Goal: Task Accomplishment & Management: Complete application form

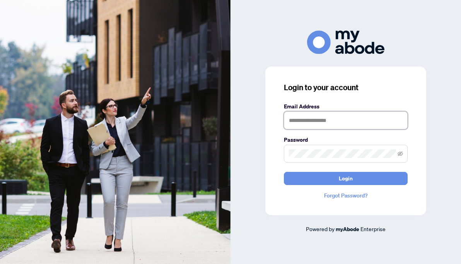
click at [316, 123] on input "text" at bounding box center [346, 120] width 124 height 18
type input "**********"
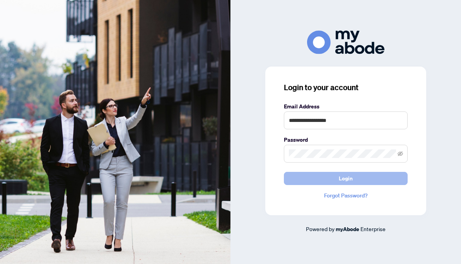
click at [351, 180] on span "Login" at bounding box center [346, 178] width 14 height 12
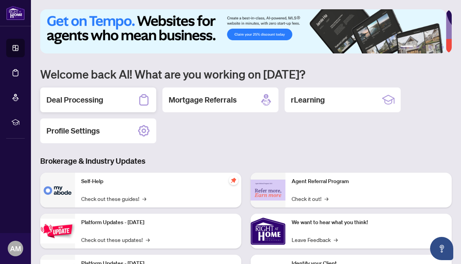
click at [113, 97] on div "Deal Processing" at bounding box center [98, 99] width 116 height 25
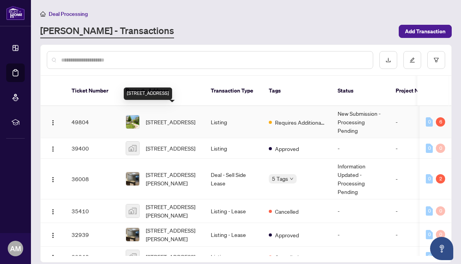
click at [166, 118] on span "23B-15 Carere Cres, Guelph, Ontario N1E 0K4, Canada" at bounding box center [171, 122] width 50 height 9
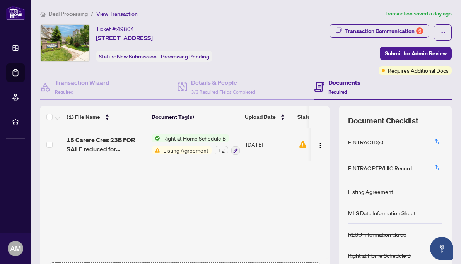
click at [334, 84] on h4 "Documents" at bounding box center [345, 82] width 32 height 9
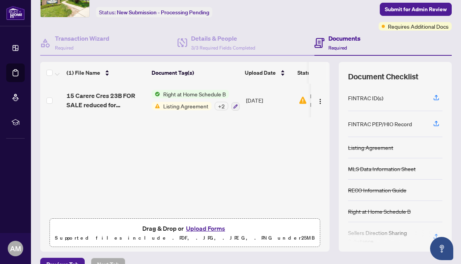
scroll to position [59, 0]
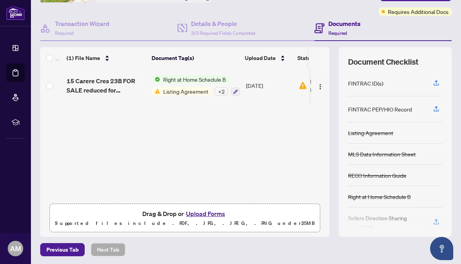
click at [203, 216] on button "Upload Forms" at bounding box center [206, 214] width 44 height 10
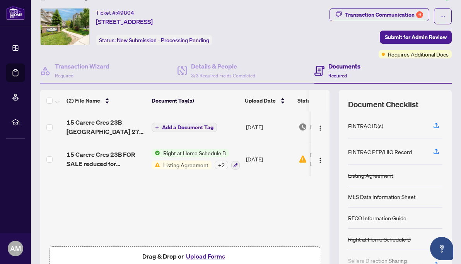
scroll to position [0, 0]
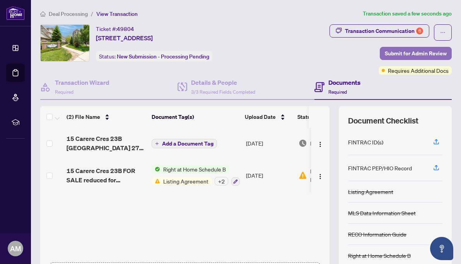
click at [412, 55] on span "Submit for Admin Review" at bounding box center [416, 53] width 62 height 12
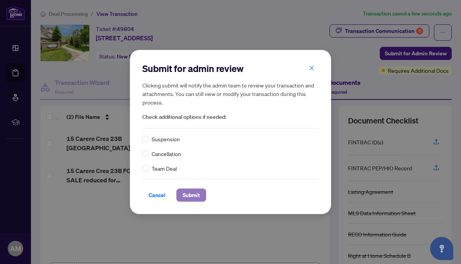
click at [191, 198] on span "Submit" at bounding box center [191, 195] width 17 height 12
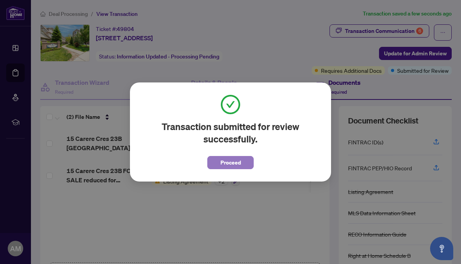
click at [222, 163] on span "Proceed" at bounding box center [231, 162] width 21 height 12
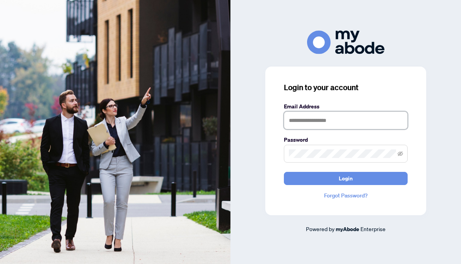
click at [323, 116] on input "text" at bounding box center [346, 120] width 124 height 18
type input "**********"
click at [284, 172] on button "Login" at bounding box center [346, 178] width 124 height 13
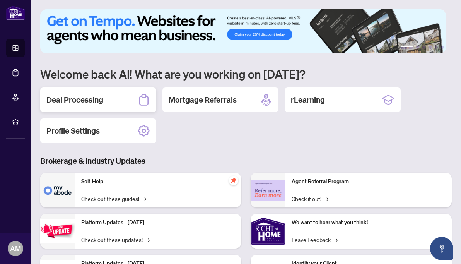
click at [70, 103] on h2 "Deal Processing" at bounding box center [74, 99] width 57 height 11
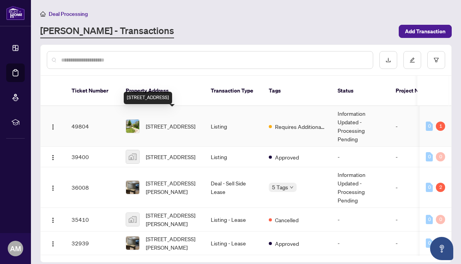
click at [161, 122] on span "23B-15 Carere Cres, Guelph, Ontario N1E 0K4, Canada" at bounding box center [171, 126] width 50 height 9
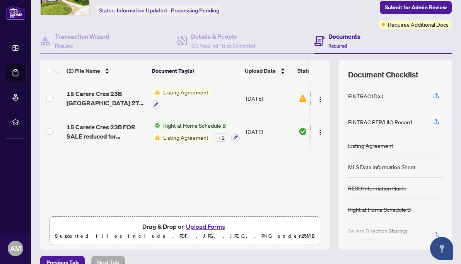
scroll to position [59, 0]
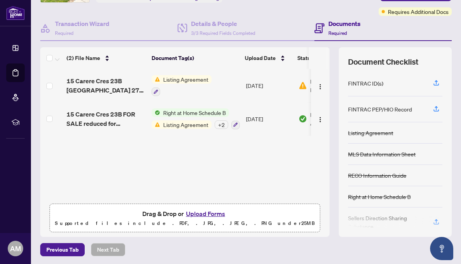
click at [197, 213] on button "Upload Forms" at bounding box center [206, 214] width 44 height 10
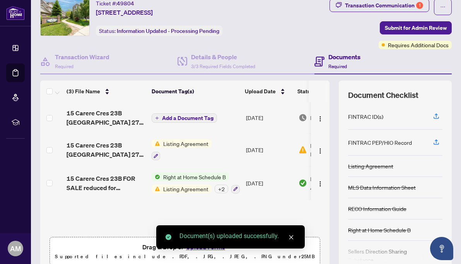
scroll to position [0, 0]
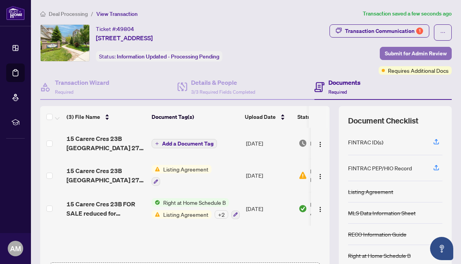
click at [417, 52] on span "Submit for Admin Review" at bounding box center [416, 53] width 62 height 12
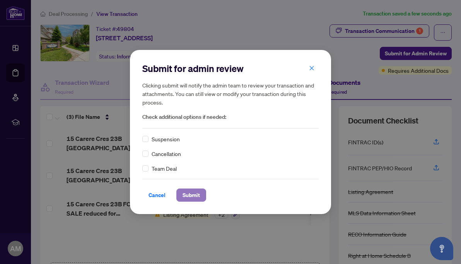
click at [195, 192] on span "Submit" at bounding box center [191, 195] width 17 height 12
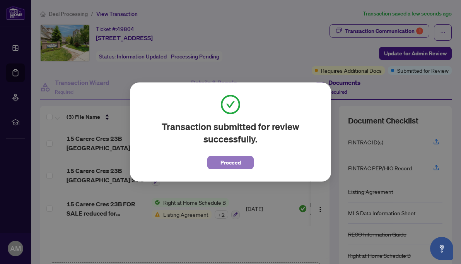
click at [240, 162] on span "Proceed" at bounding box center [231, 162] width 21 height 12
